Goal: Check status: Check status

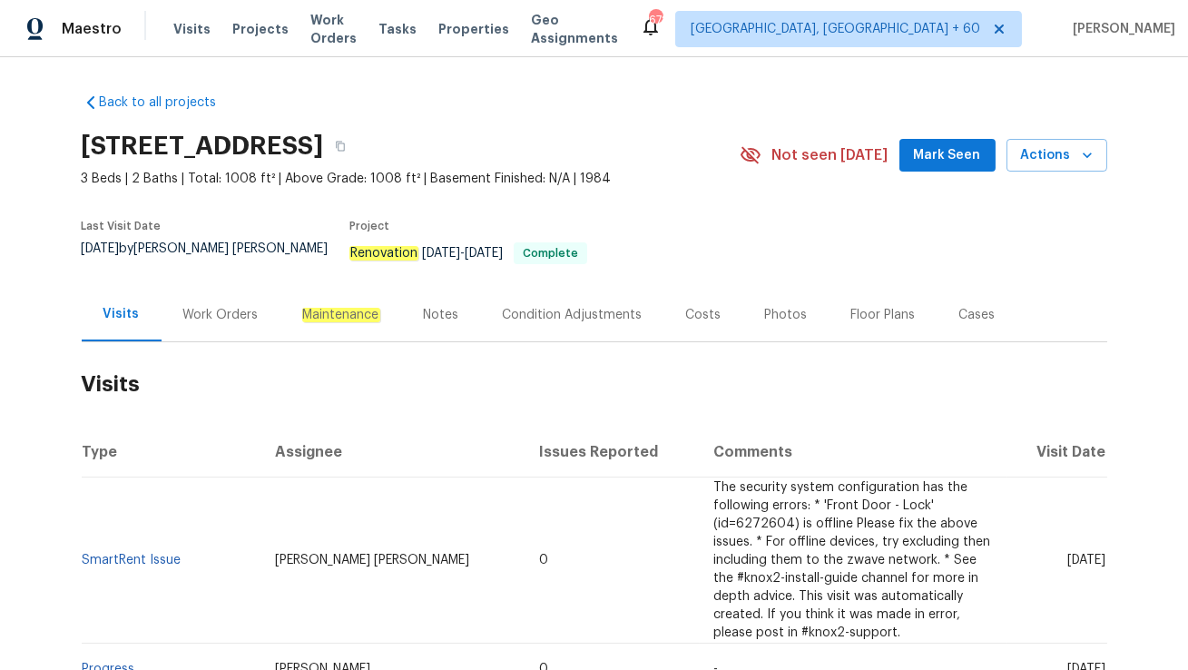
scroll to position [121, 0]
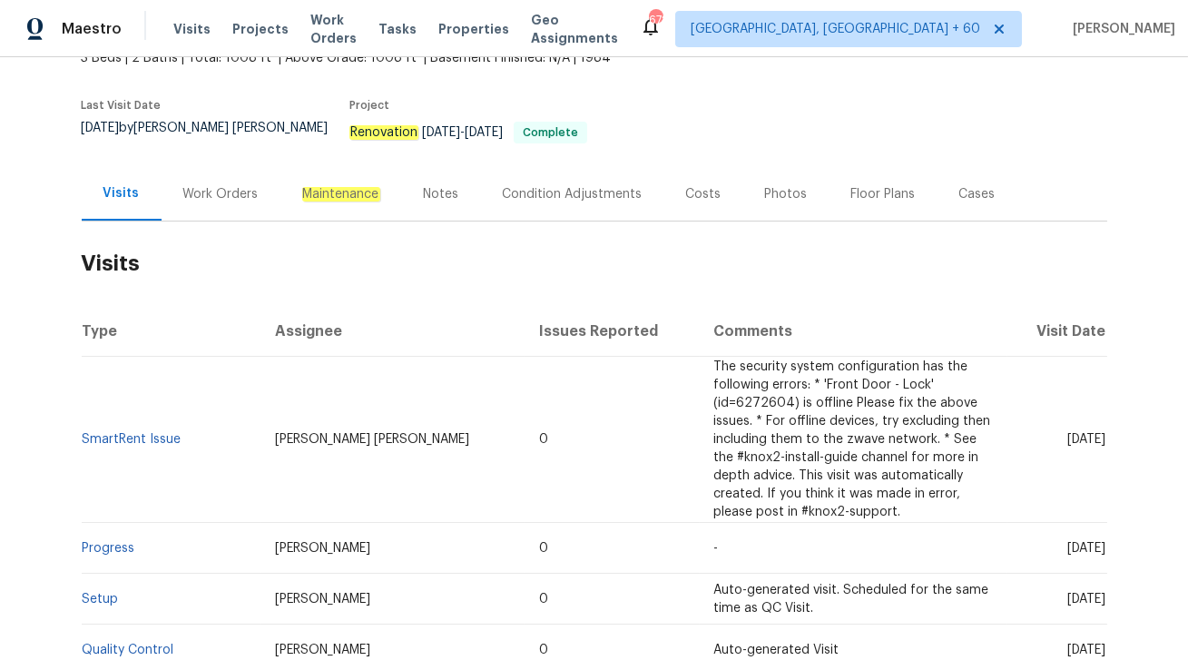
click at [191, 198] on div "Work Orders" at bounding box center [221, 194] width 119 height 54
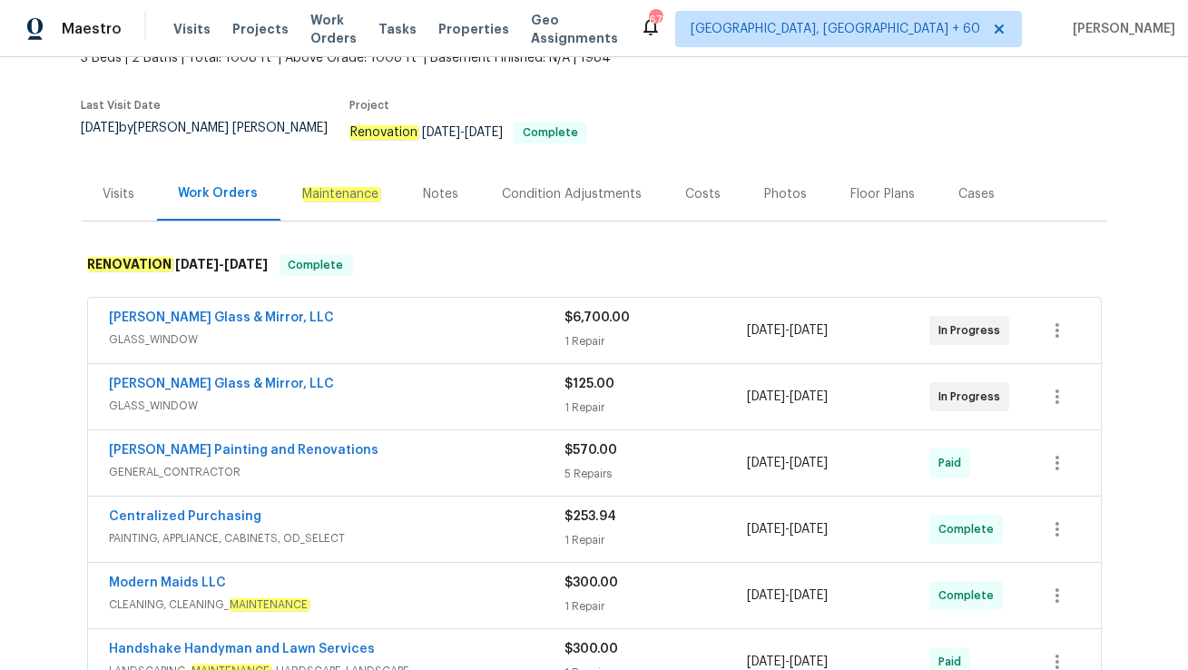
click at [346, 375] on div "[PERSON_NAME] Glass & Mirror, LLC" at bounding box center [338, 386] width 456 height 22
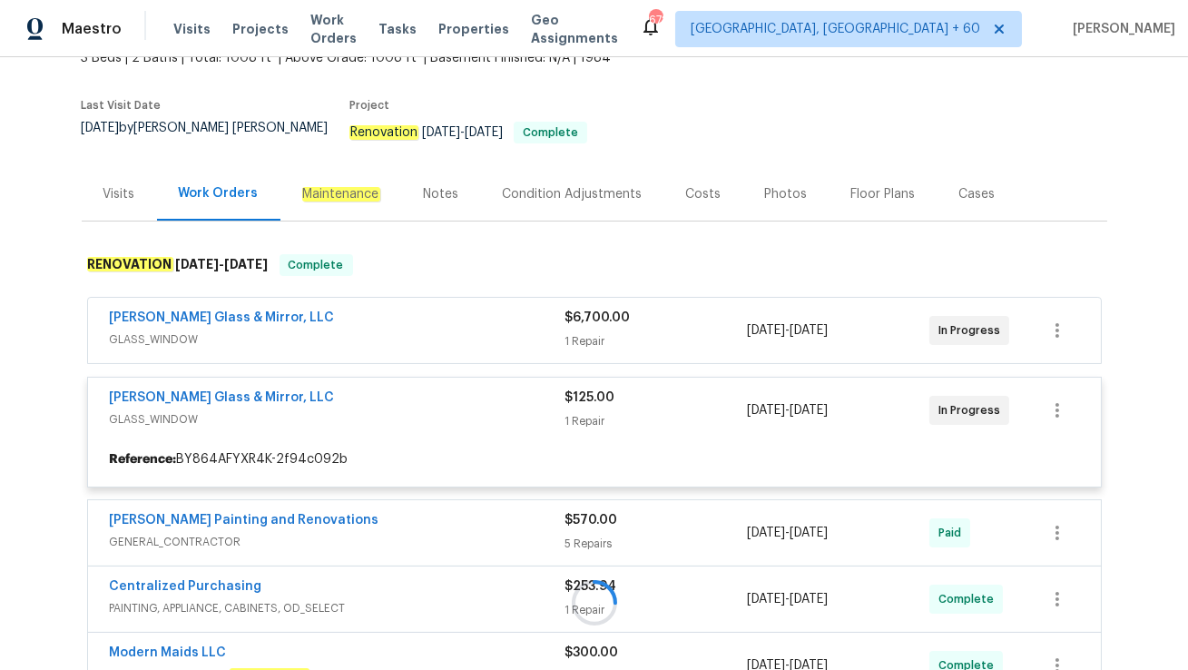
scroll to position [263, 0]
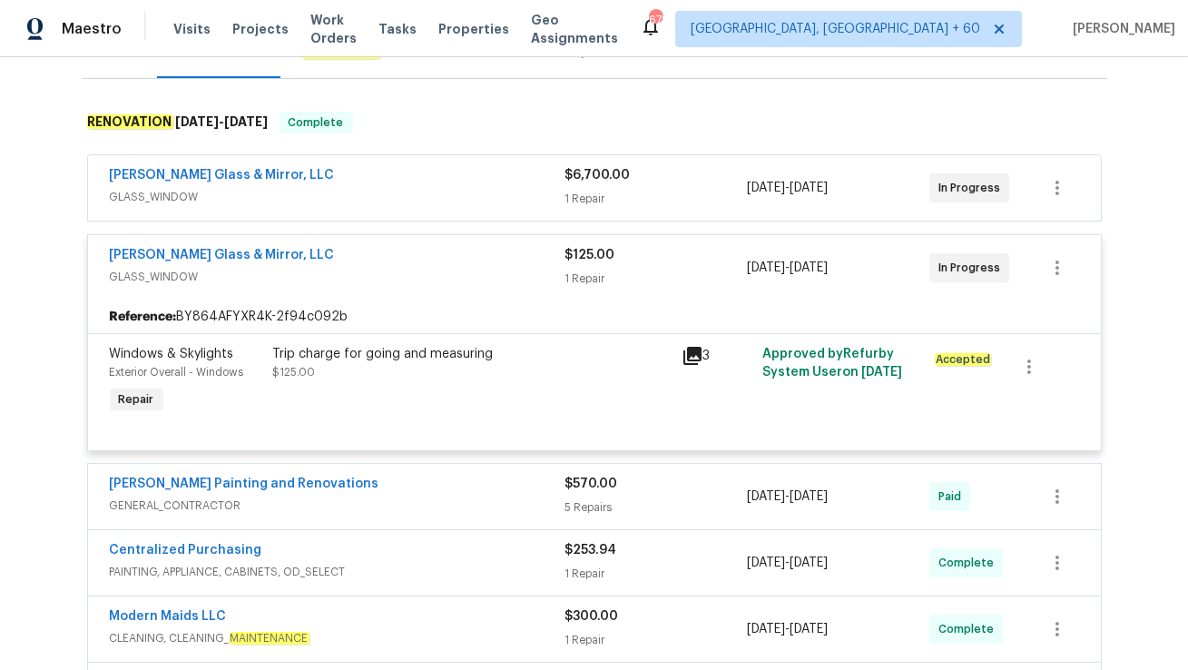
click at [340, 188] on span "GLASS_WINDOW" at bounding box center [338, 197] width 456 height 18
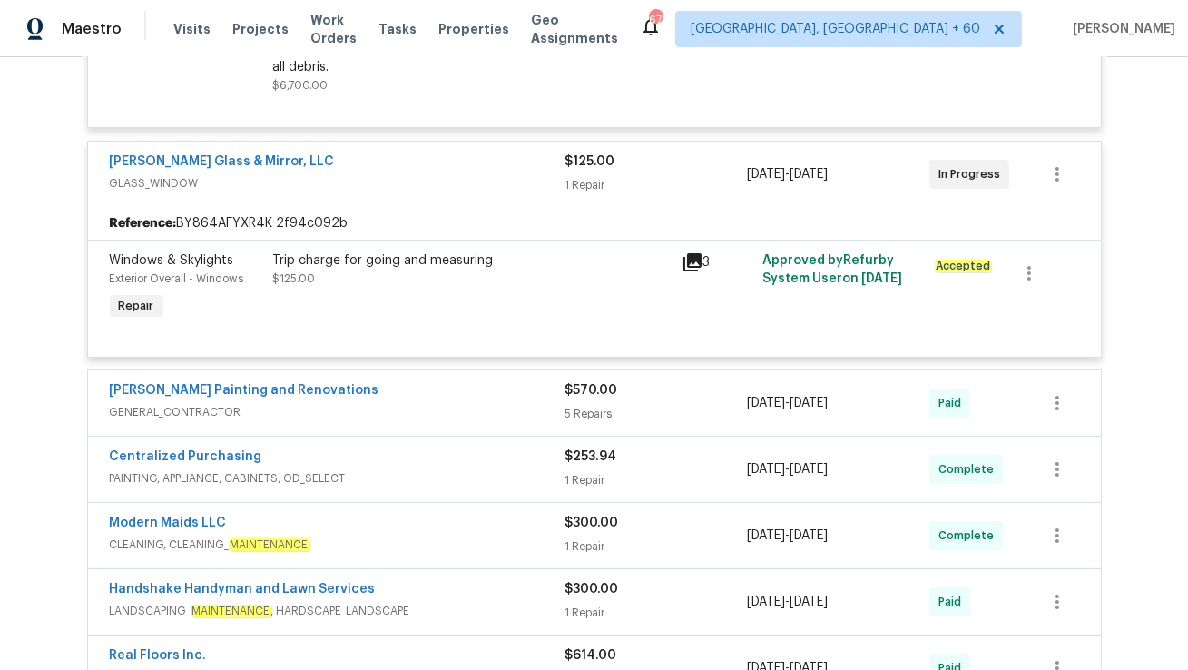
scroll to position [599, 0]
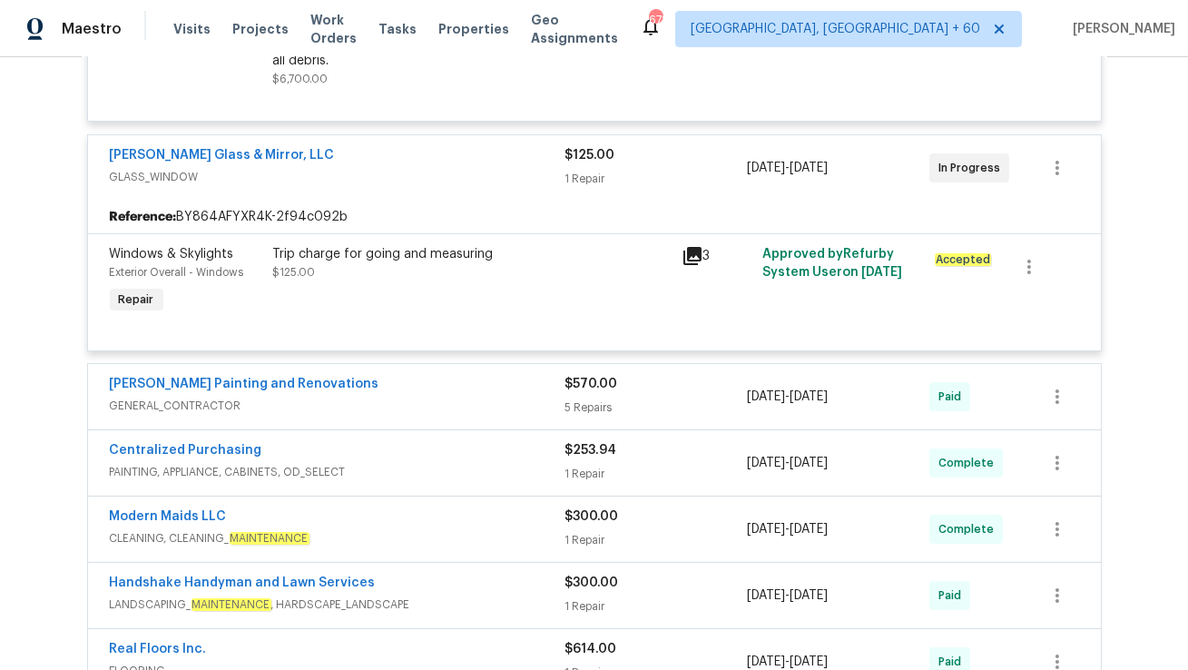
click at [401, 463] on span "PAINTING, APPLIANCE, CABINETS, OD_SELECT" at bounding box center [338, 472] width 456 height 18
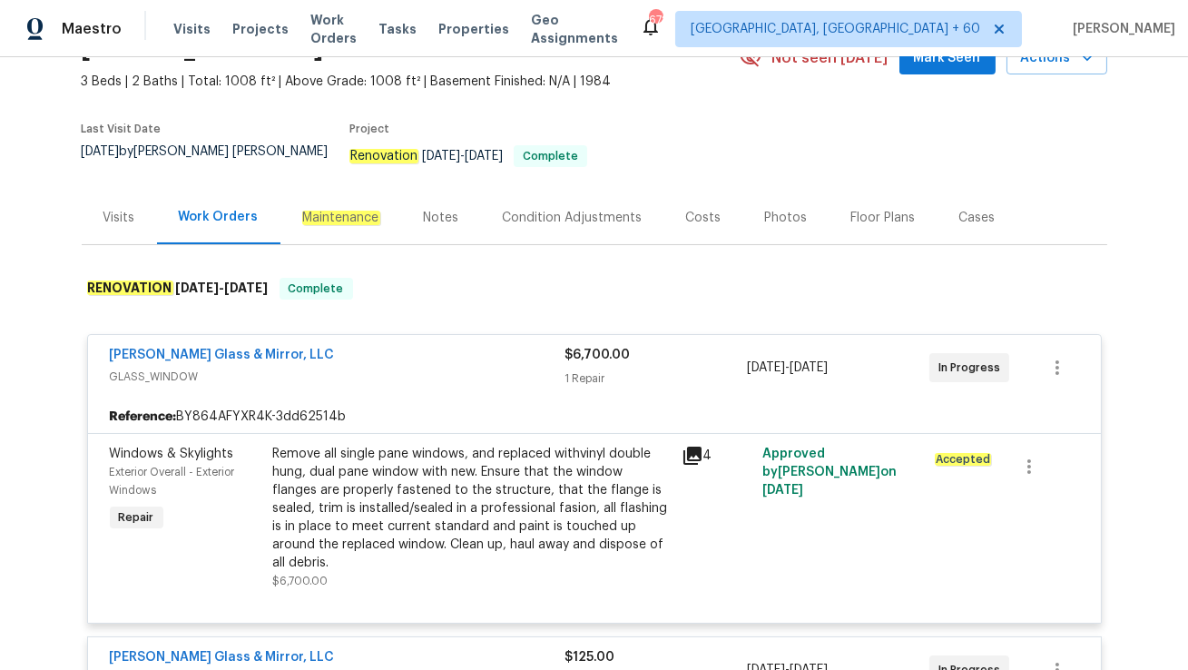
scroll to position [96, 0]
click at [115, 210] on div "Visits" at bounding box center [119, 219] width 32 height 18
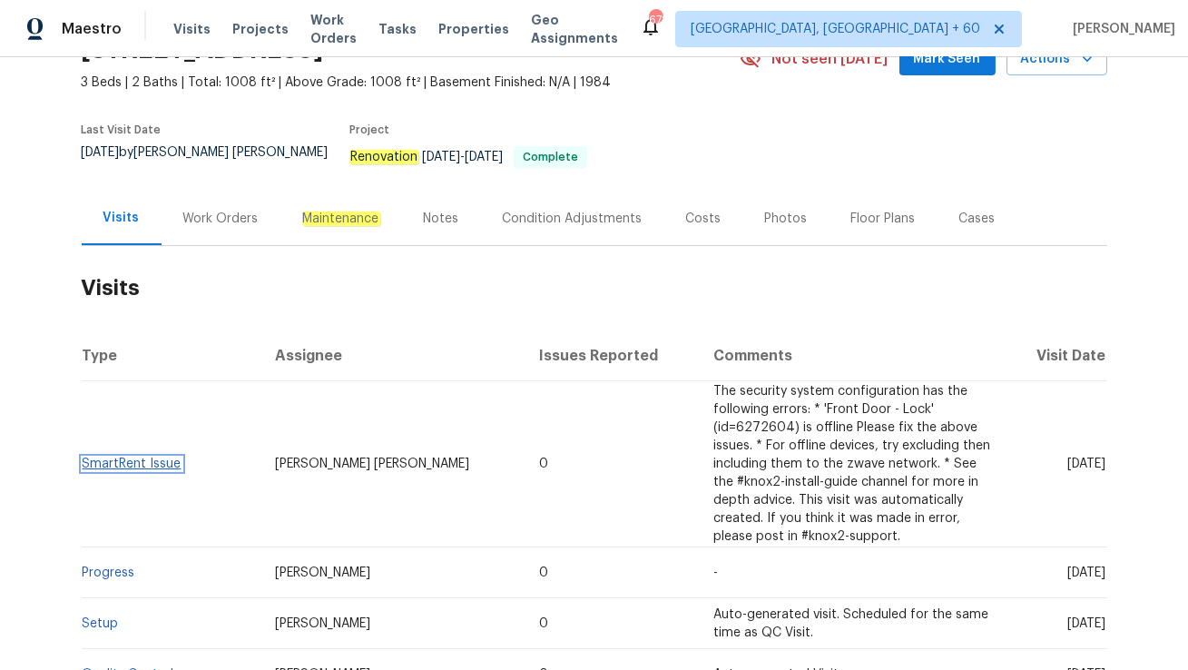
click at [147, 458] on link "SmartRent Issue" at bounding box center [132, 464] width 99 height 13
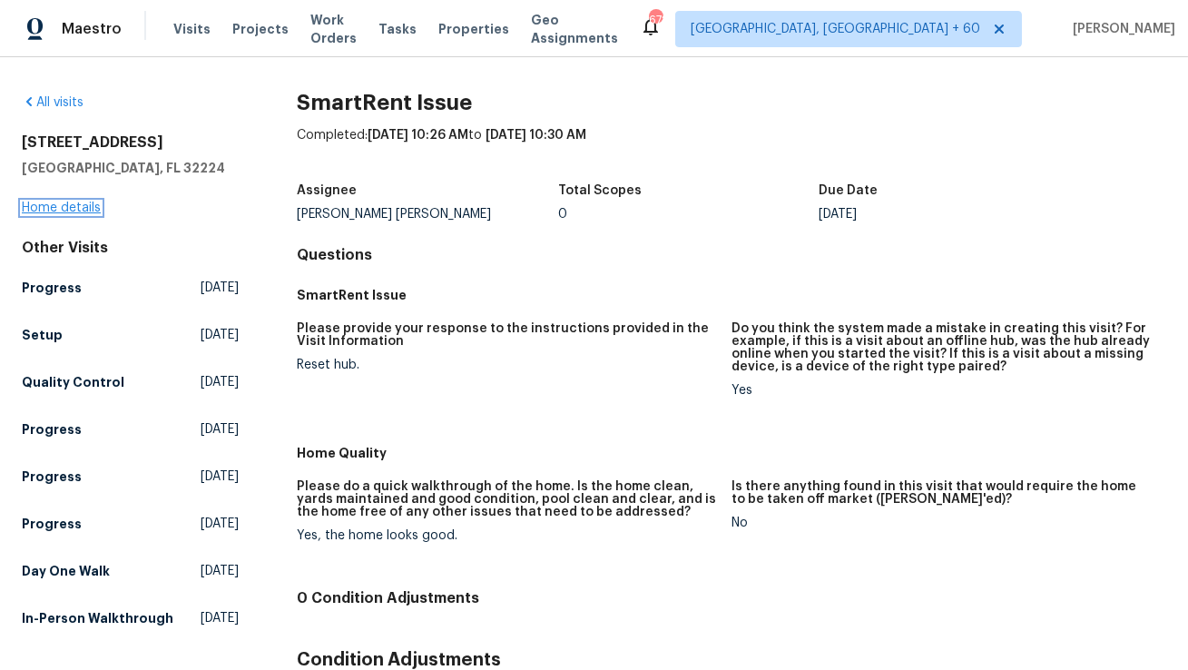
click at [31, 202] on link "Home details" at bounding box center [61, 208] width 79 height 13
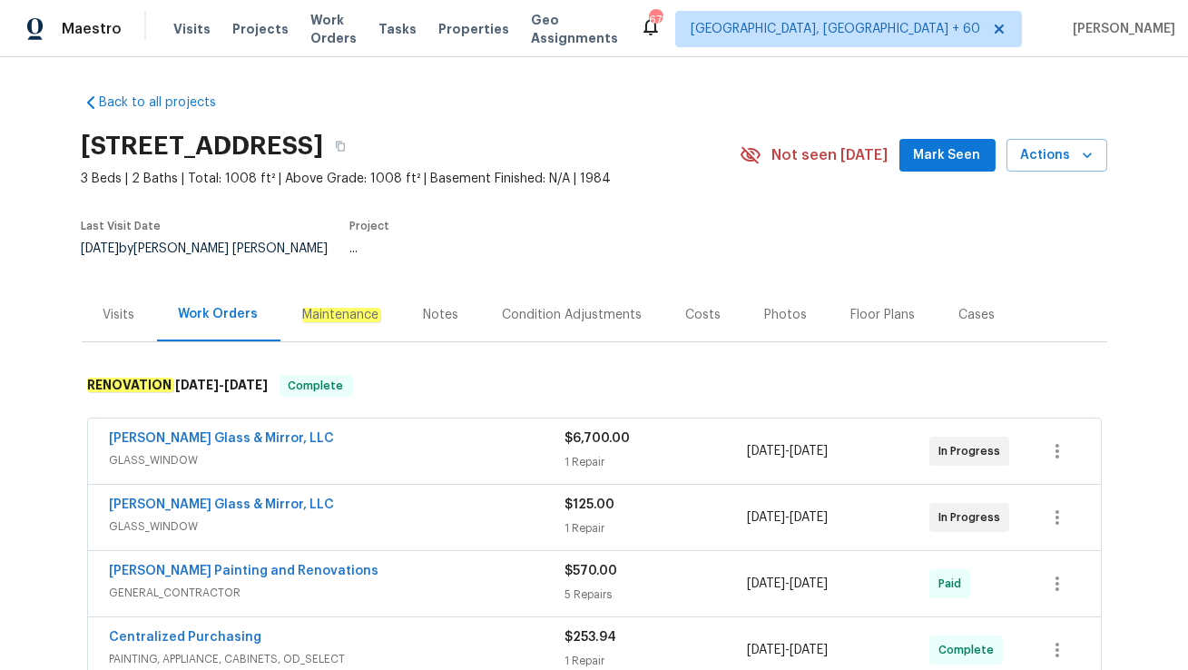
click at [241, 451] on span "GLASS_WINDOW" at bounding box center [338, 460] width 456 height 18
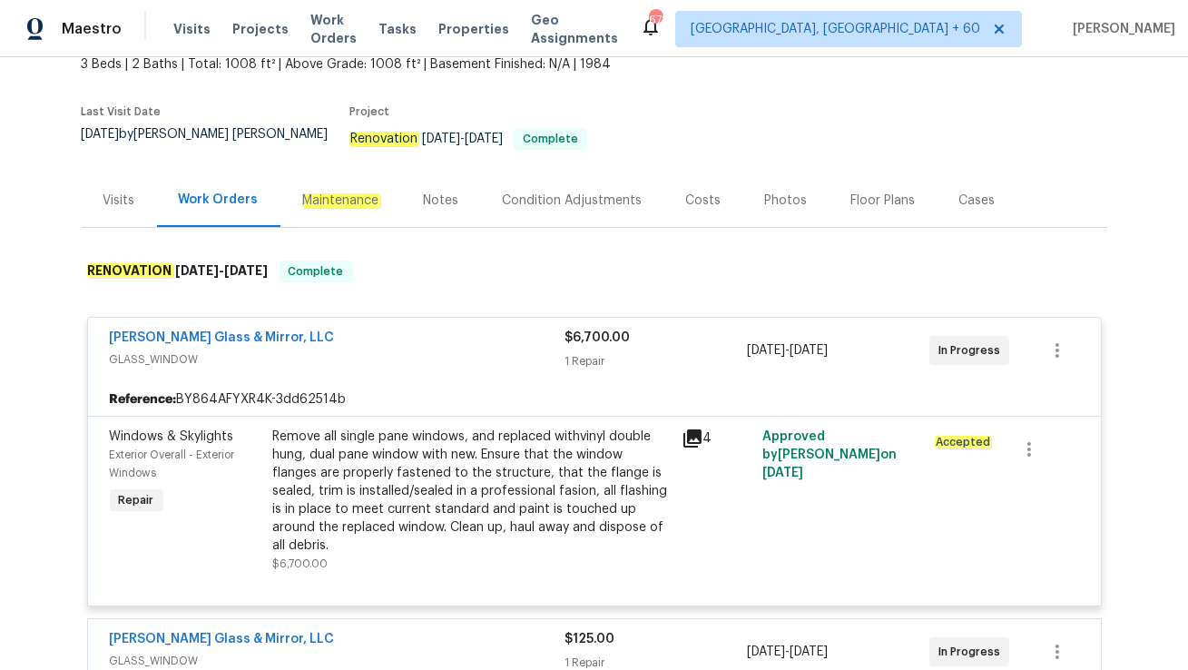
scroll to position [118, 0]
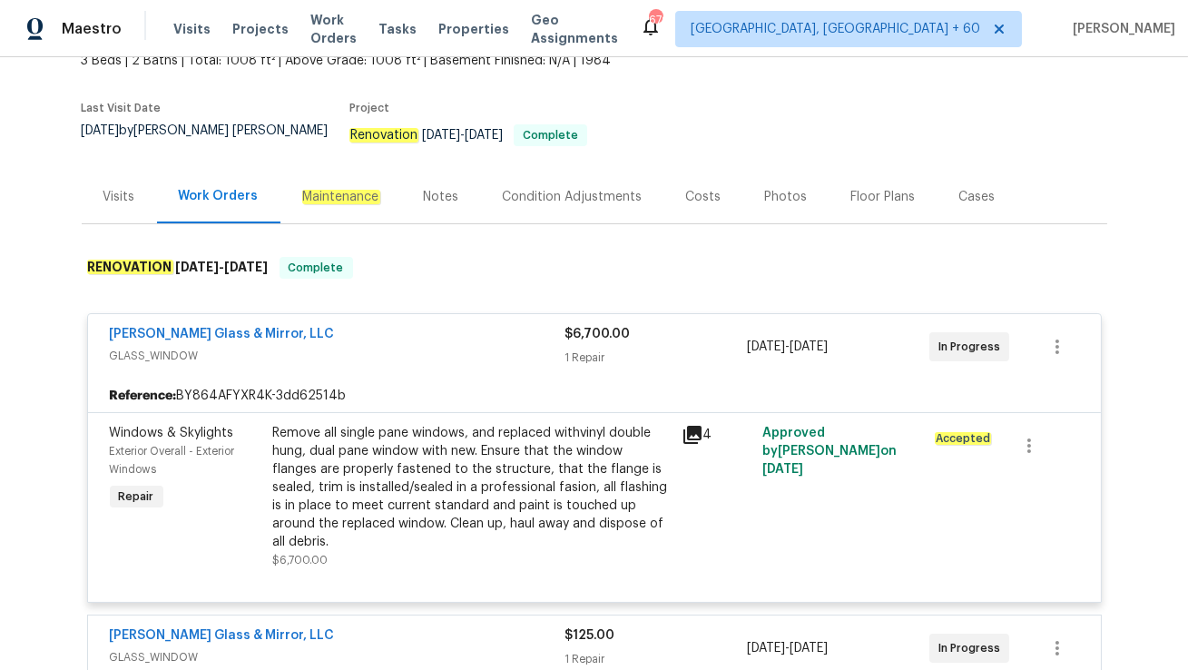
click at [113, 173] on div "Visits" at bounding box center [119, 197] width 75 height 54
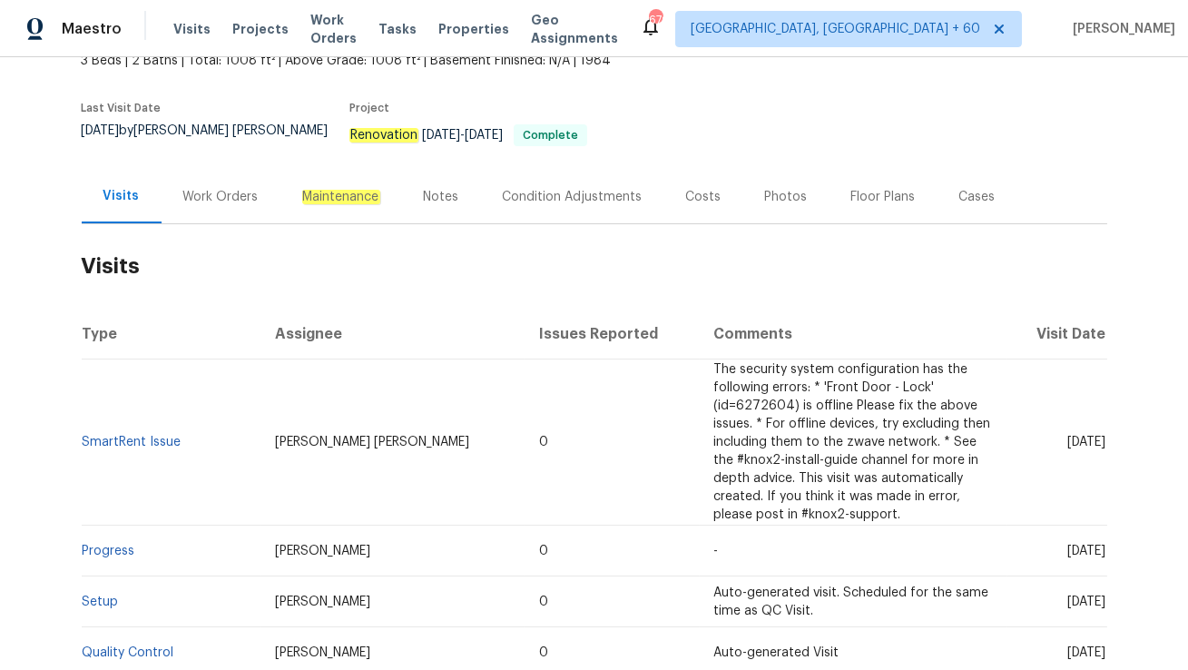
click at [153, 422] on td "SmartRent Issue" at bounding box center [171, 442] width 179 height 166
click at [153, 436] on link "SmartRent Issue" at bounding box center [132, 442] width 99 height 13
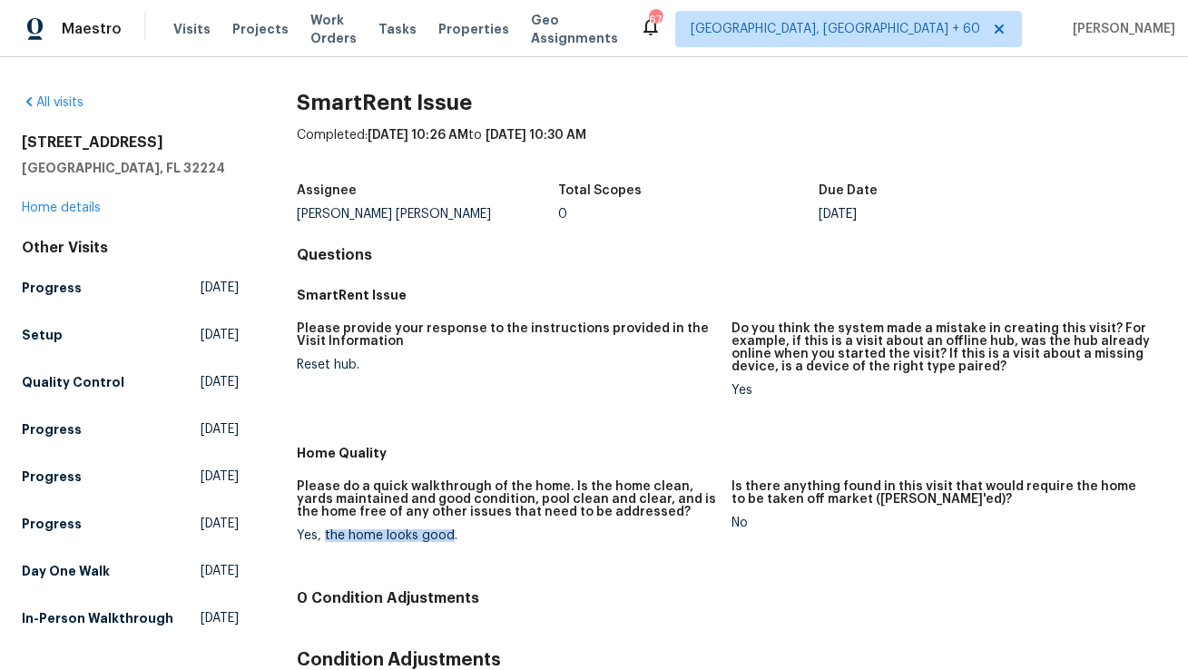
drag, startPoint x: 325, startPoint y: 535, endPoint x: 448, endPoint y: 533, distance: 123.5
click at [448, 533] on div "Yes, the home looks good." at bounding box center [507, 535] width 420 height 13
copy div "the home looks good"
click at [59, 210] on link "Home details" at bounding box center [61, 208] width 79 height 13
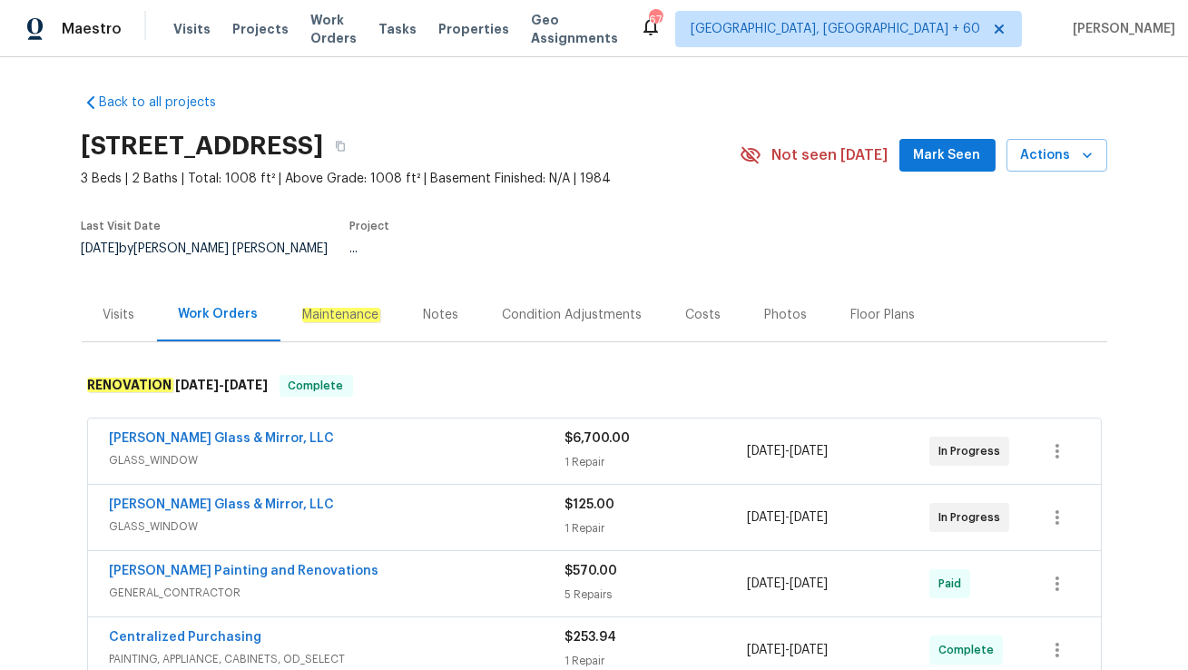
click at [247, 451] on span "GLASS_WINDOW" at bounding box center [338, 460] width 456 height 18
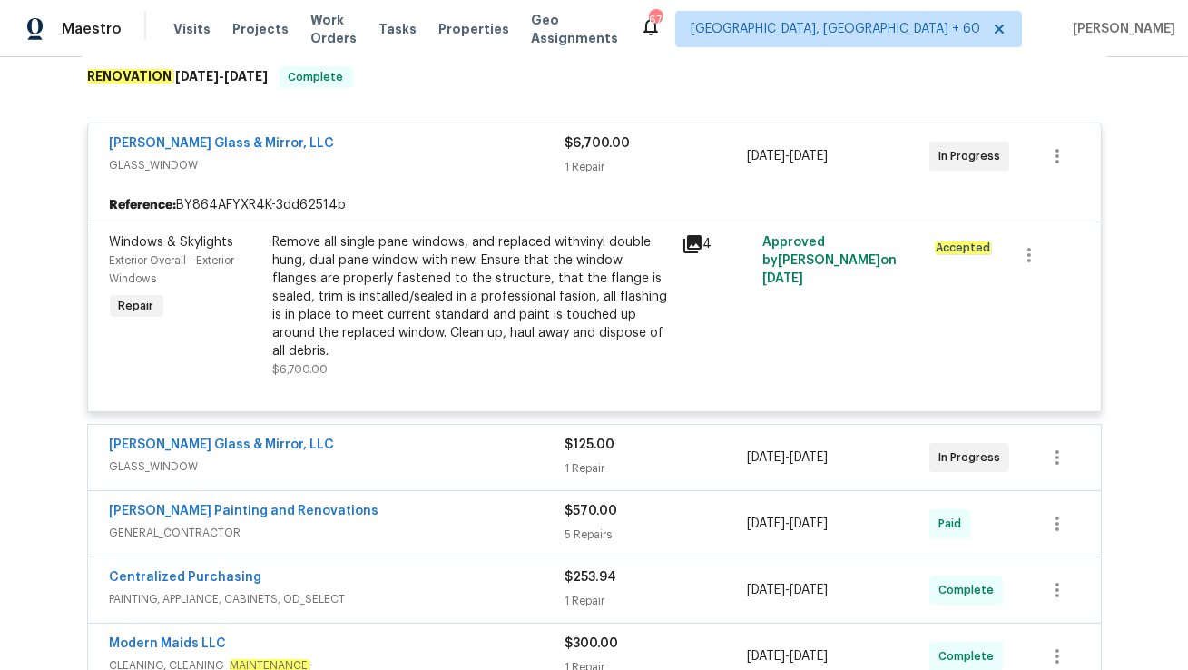
scroll to position [313, 0]
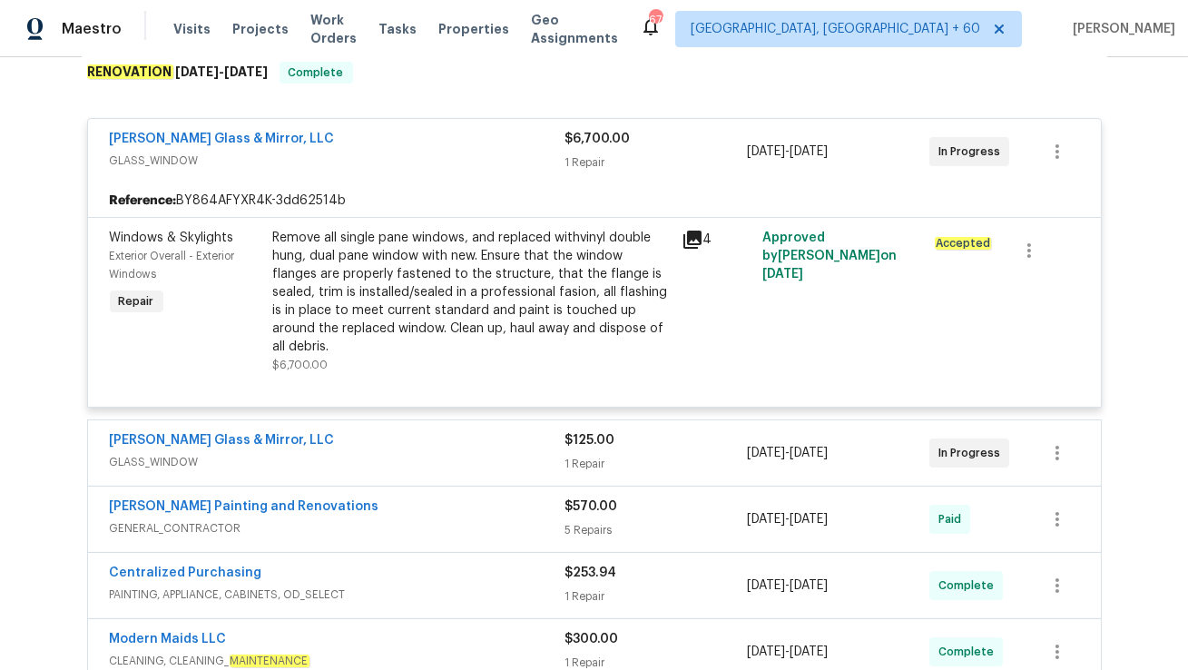
click at [269, 453] on span "GLASS_WINDOW" at bounding box center [338, 462] width 456 height 18
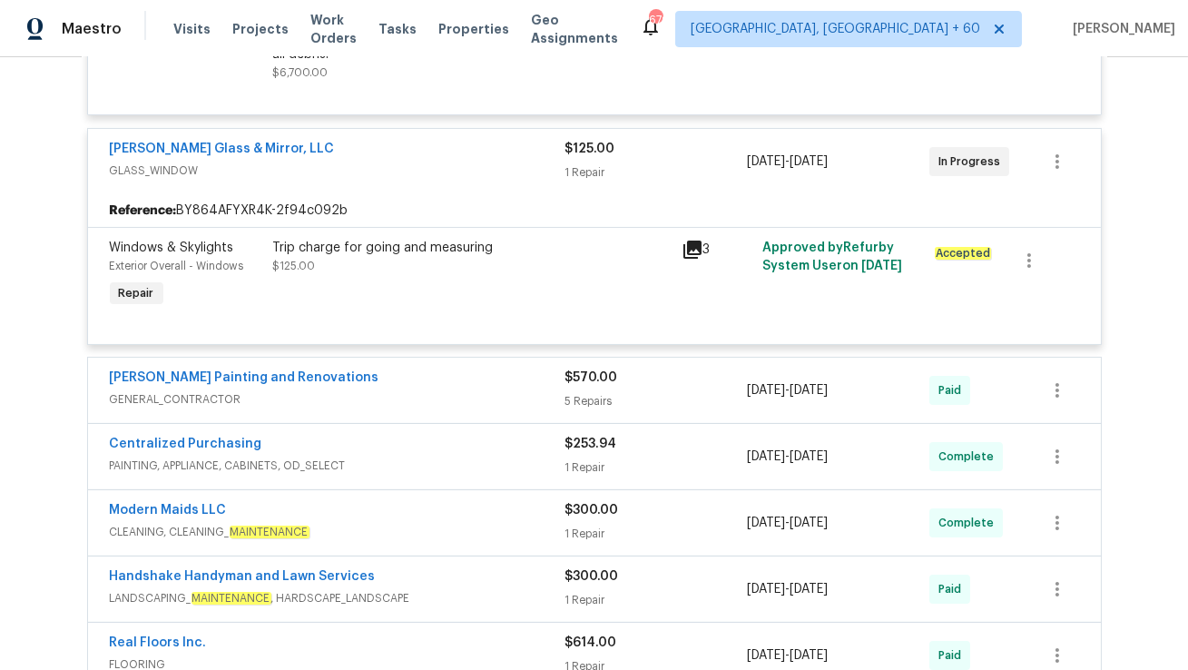
scroll to position [612, 0]
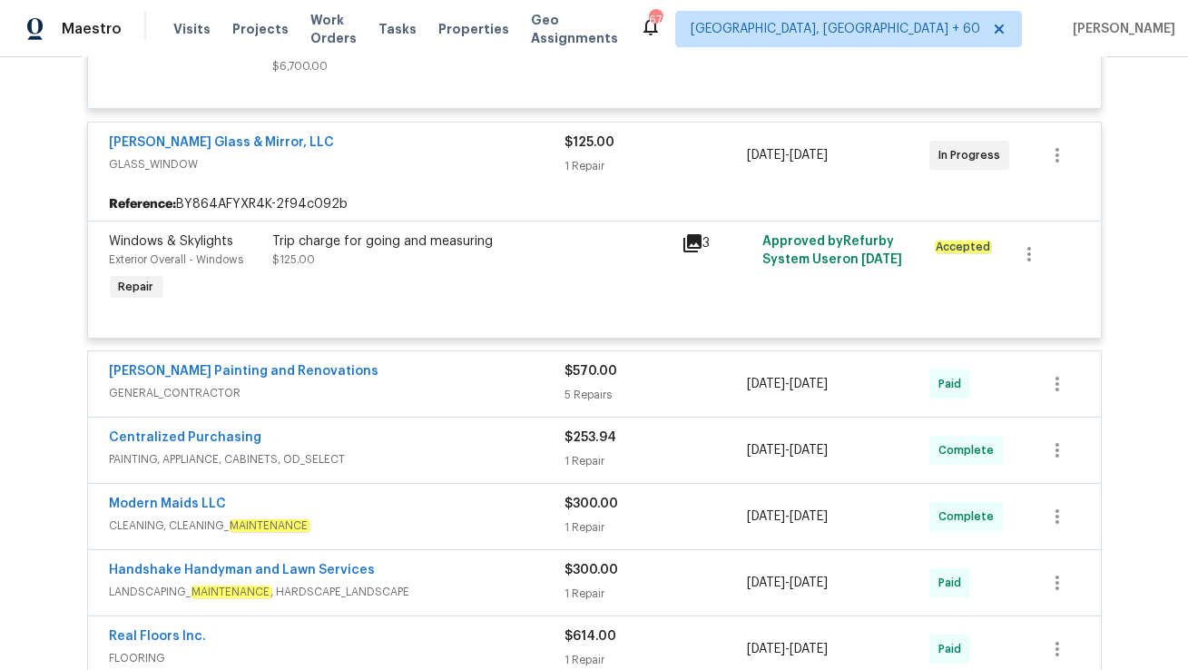
click at [380, 450] on span "PAINTING, APPLIANCE, CABINETS, OD_SELECT" at bounding box center [338, 459] width 456 height 18
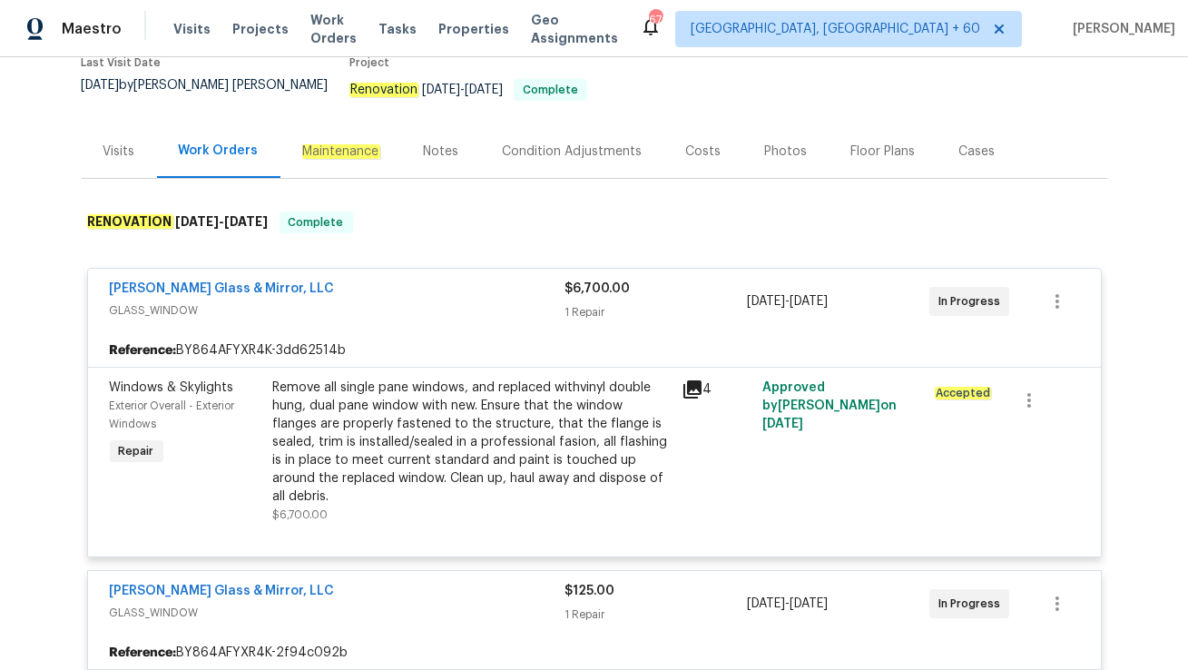
scroll to position [149, 0]
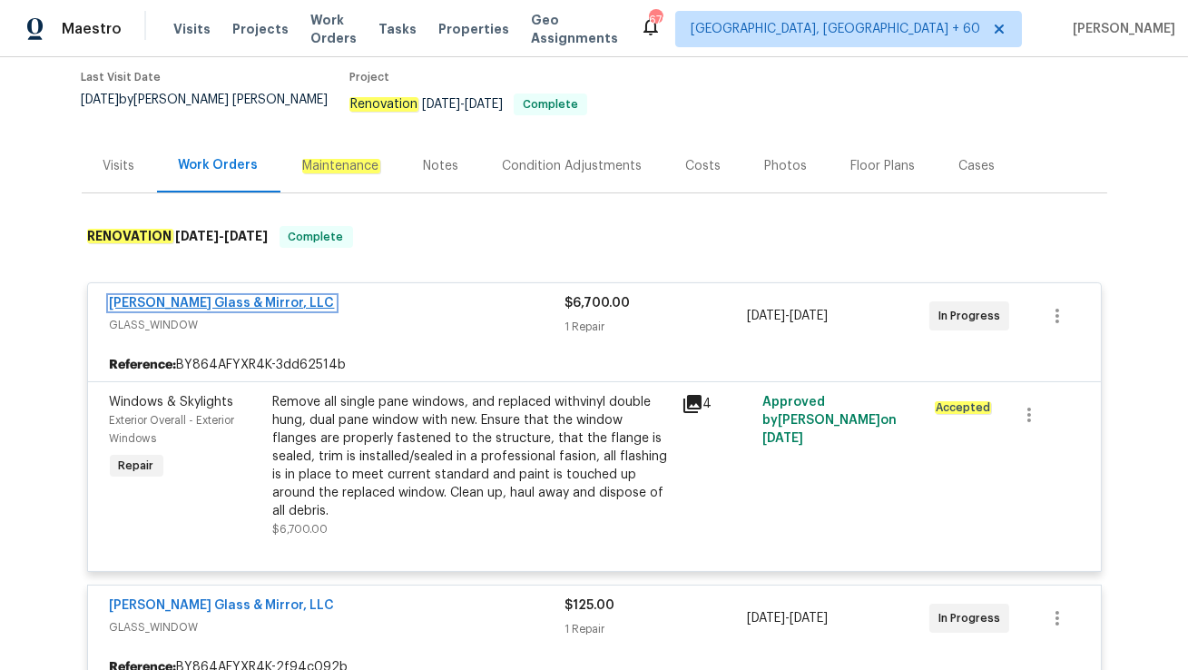
click at [218, 297] on link "[PERSON_NAME] Glass & Mirror, LLC" at bounding box center [222, 303] width 225 height 13
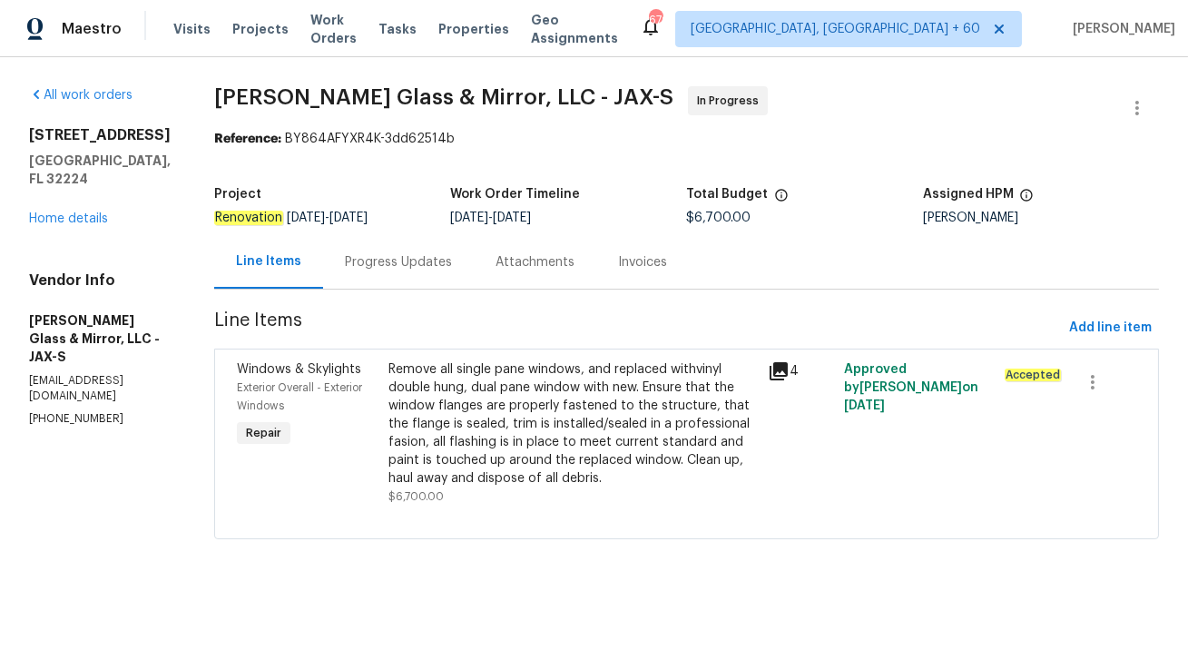
click at [395, 275] on div "Progress Updates" at bounding box center [398, 262] width 151 height 54
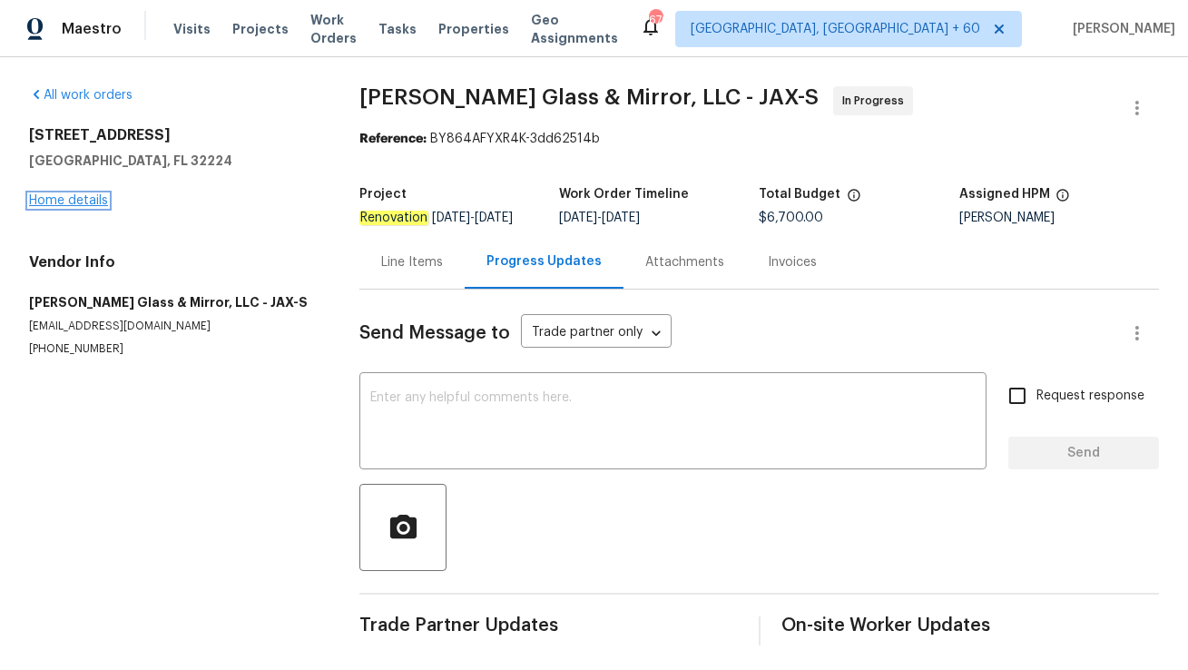
click at [57, 195] on link "Home details" at bounding box center [68, 200] width 79 height 13
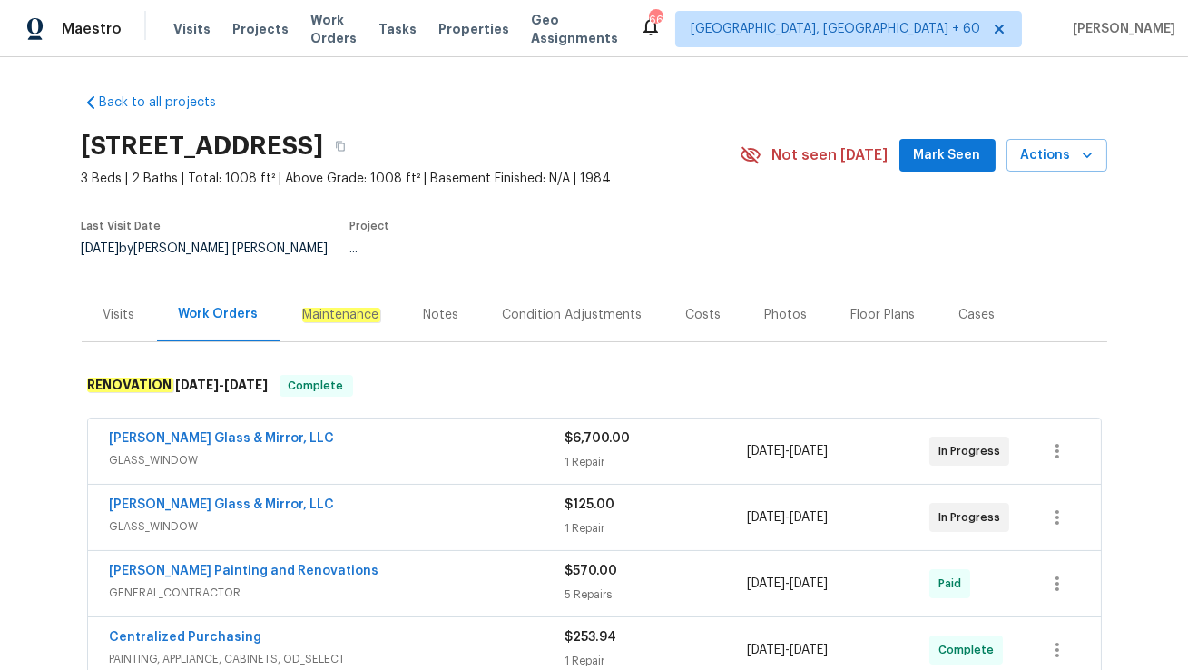
click at [131, 307] on div "Visits" at bounding box center [119, 315] width 32 height 18
